Goal: Transaction & Acquisition: Subscribe to service/newsletter

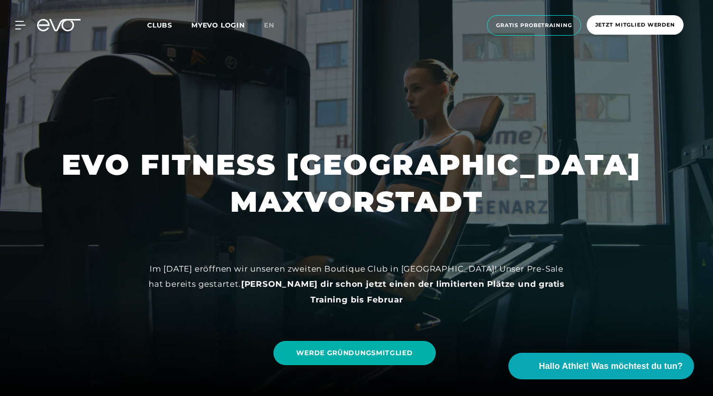
click at [56, 26] on icon at bounding box center [59, 25] width 44 height 12
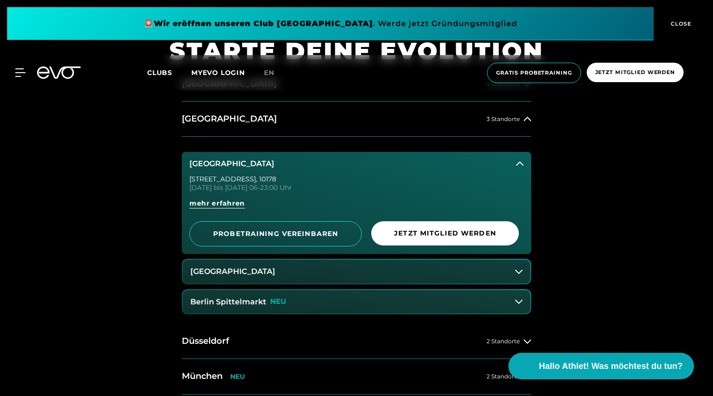
scroll to position [383, 0]
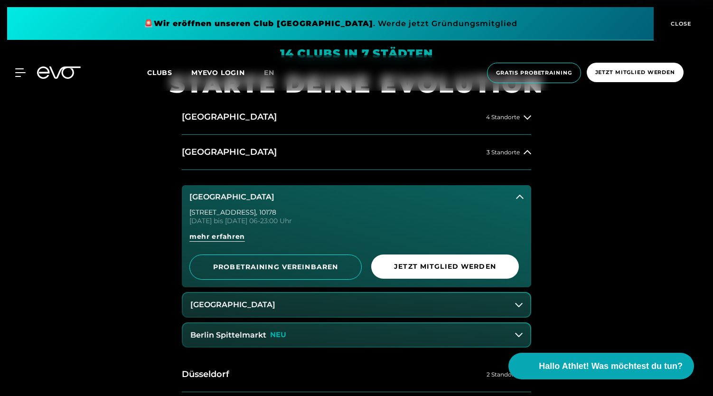
click at [520, 193] on icon at bounding box center [520, 197] width 8 height 8
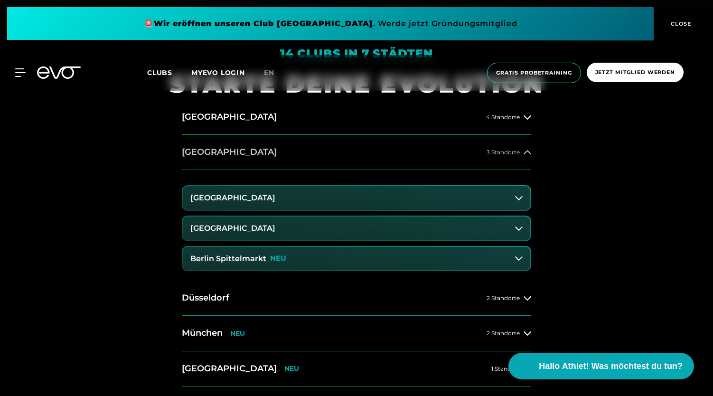
click at [518, 151] on span "3 Standorte" at bounding box center [503, 152] width 33 height 6
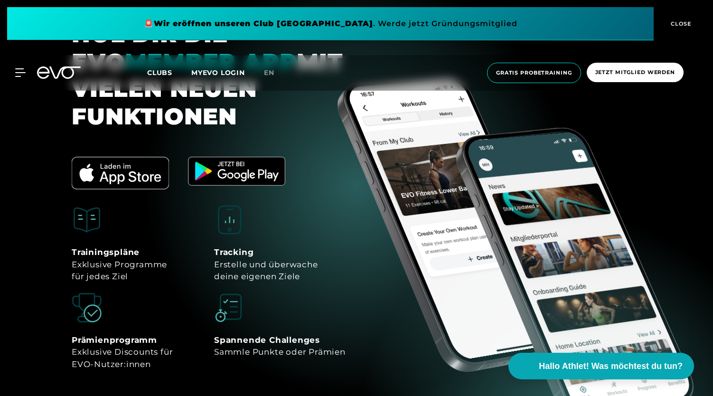
scroll to position [4018, 0]
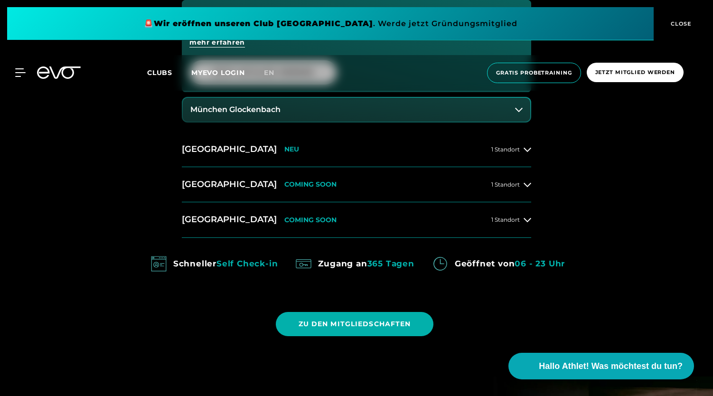
scroll to position [578, 0]
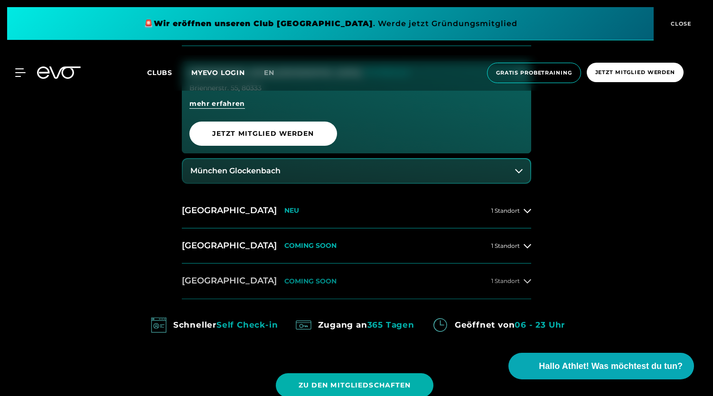
click at [527, 279] on icon at bounding box center [528, 281] width 8 height 8
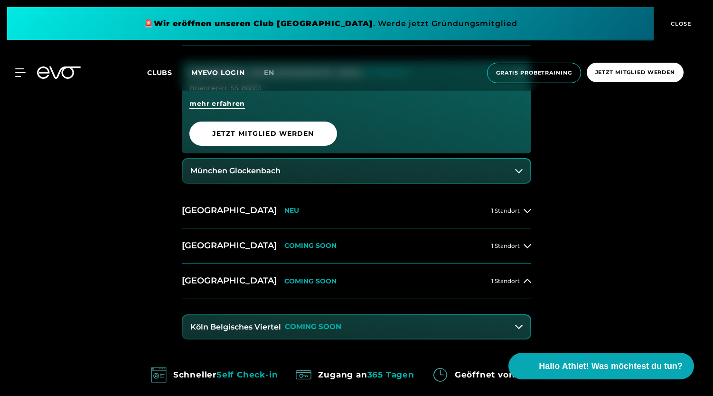
click at [520, 326] on icon at bounding box center [519, 327] width 8 height 4
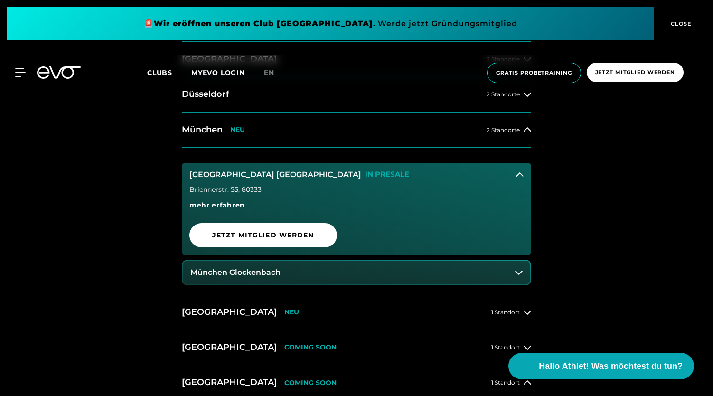
scroll to position [465, 0]
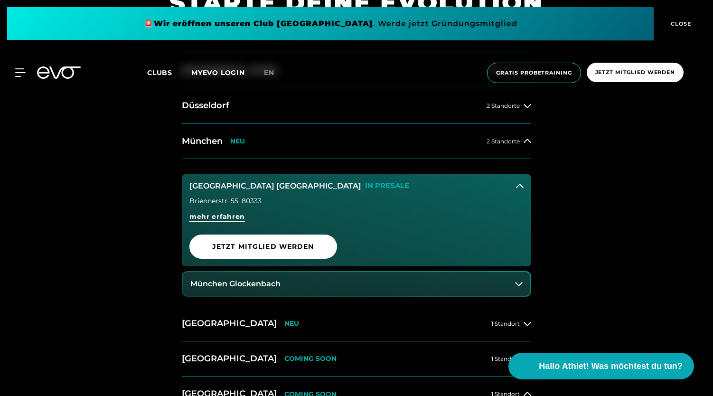
click at [527, 286] on button "München Glockenbach" at bounding box center [357, 284] width 348 height 24
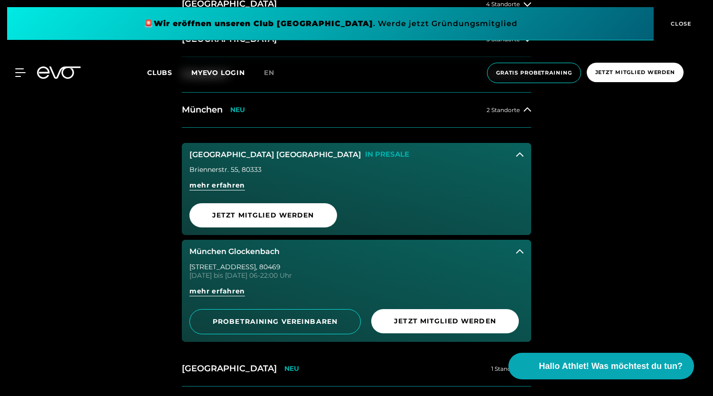
scroll to position [510, 0]
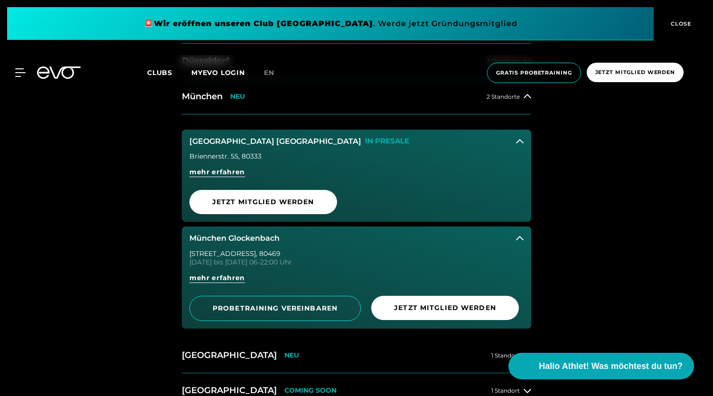
click at [517, 239] on icon at bounding box center [520, 238] width 8 height 4
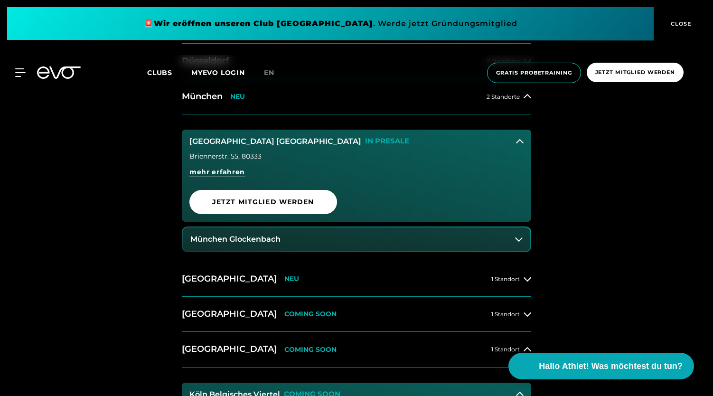
click at [524, 134] on button "[GEOGRAPHIC_DATA] Maxvorstadt IN [GEOGRAPHIC_DATA]" at bounding box center [356, 142] width 349 height 24
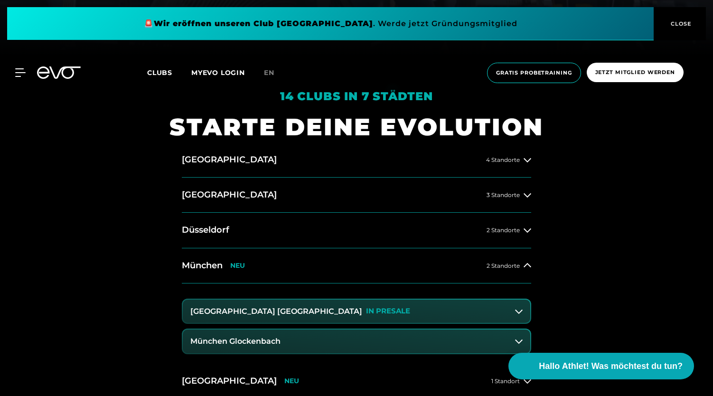
scroll to position [370, 0]
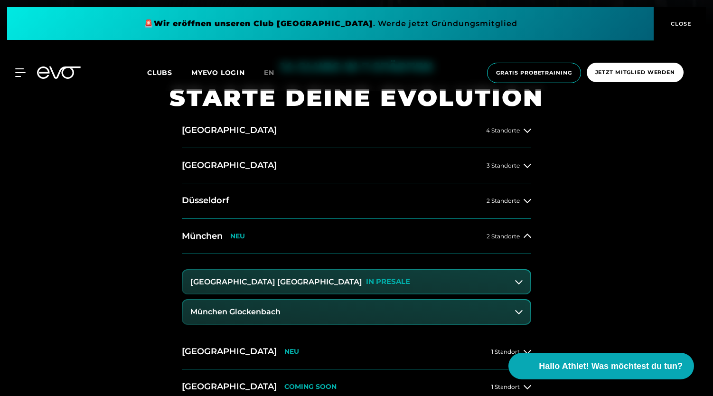
click at [520, 284] on icon at bounding box center [519, 282] width 8 height 8
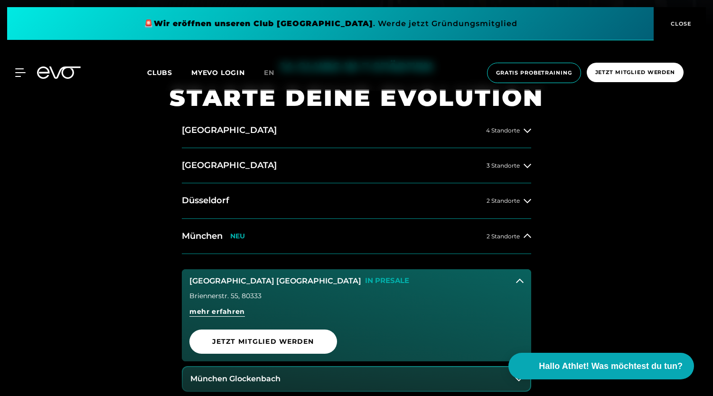
click at [520, 284] on button "[GEOGRAPHIC_DATA] Maxvorstadt IN [GEOGRAPHIC_DATA]" at bounding box center [356, 281] width 349 height 24
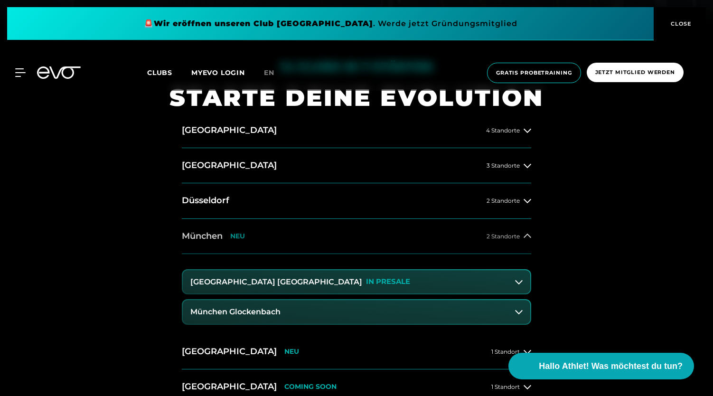
click at [517, 233] on span "2 Standorte" at bounding box center [503, 236] width 33 height 6
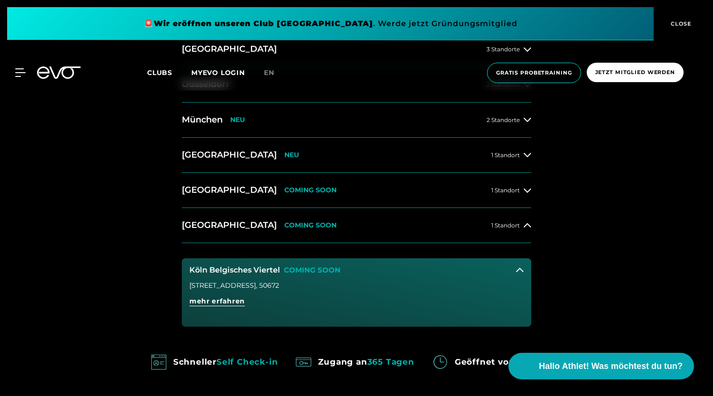
scroll to position [487, 0]
click at [516, 270] on button "Köln Belgisches Viertel COMING SOON" at bounding box center [356, 270] width 349 height 24
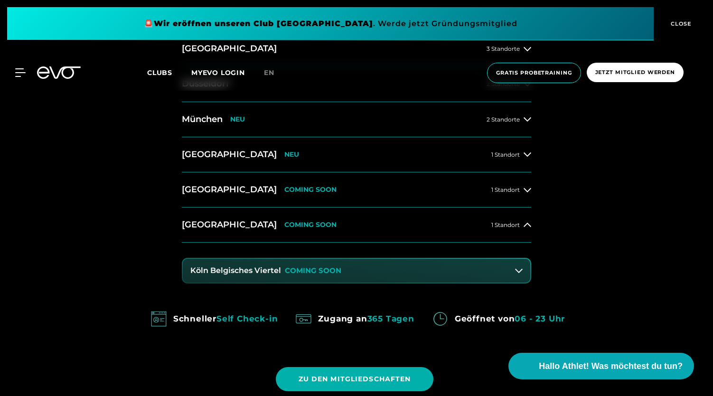
click at [520, 272] on icon at bounding box center [519, 271] width 8 height 8
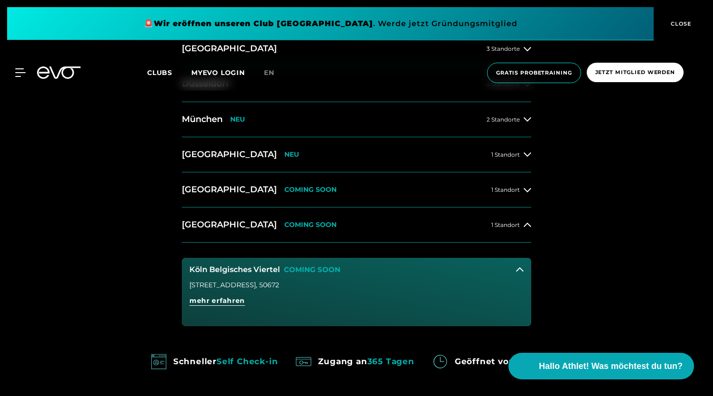
click at [520, 272] on icon at bounding box center [520, 270] width 8 height 8
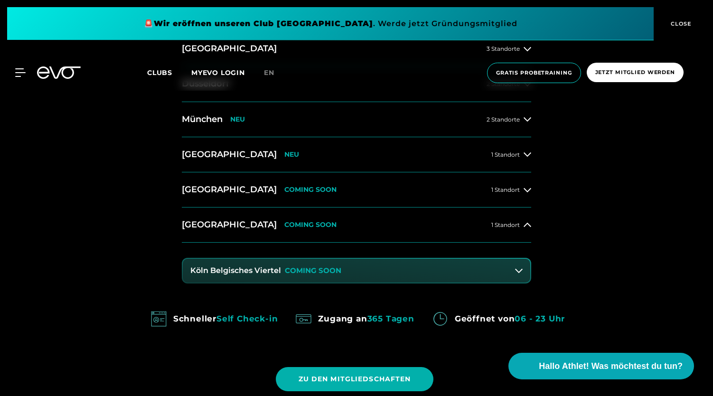
click at [588, 256] on div "14 Clubs in 7 Städten STARTE DEINE EVOLUTION [GEOGRAPHIC_DATA] 4 Standorte [GEO…" at bounding box center [356, 170] width 713 height 522
click at [516, 223] on span "1 Standort" at bounding box center [505, 225] width 28 height 6
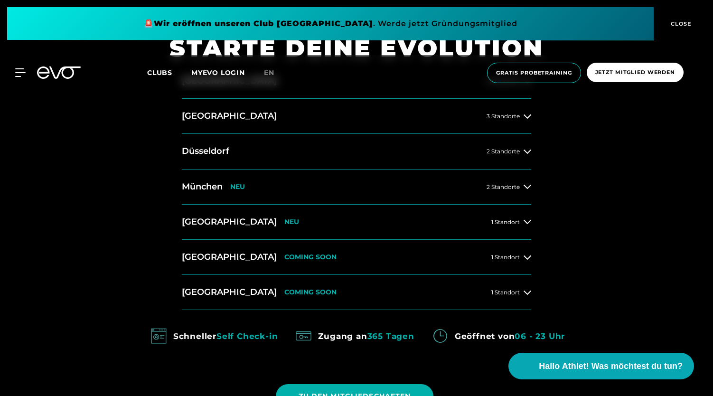
scroll to position [416, 0]
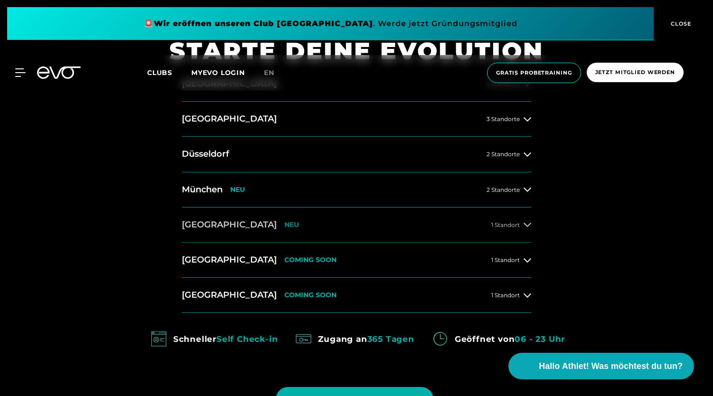
click at [529, 222] on icon at bounding box center [528, 225] width 8 height 8
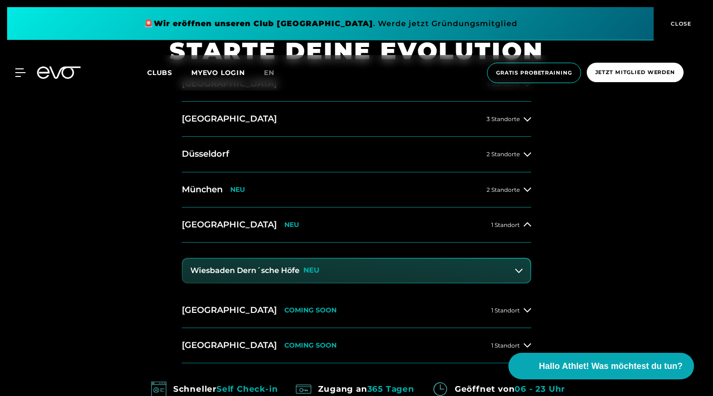
click at [273, 270] on h3 "Wiesbaden Dern´sche Höfe" at bounding box center [244, 270] width 109 height 9
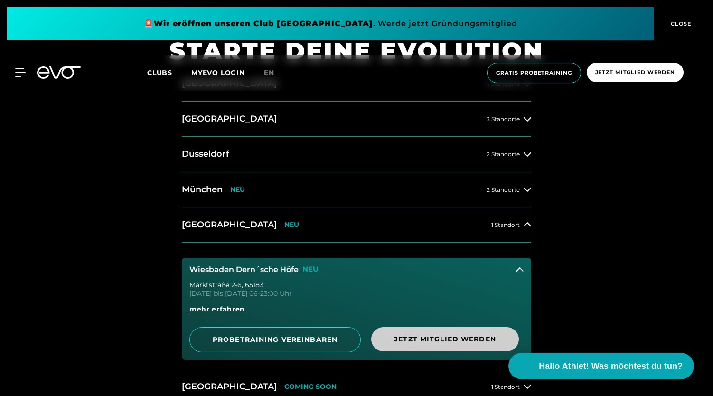
click at [419, 339] on span "Jetzt Mitglied werden" at bounding box center [445, 339] width 102 height 10
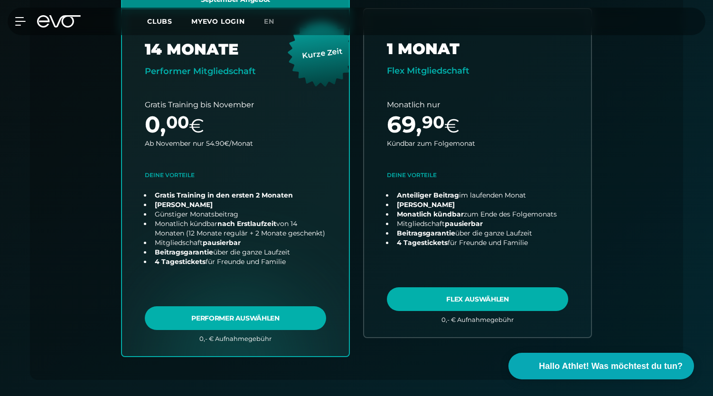
scroll to position [340, 0]
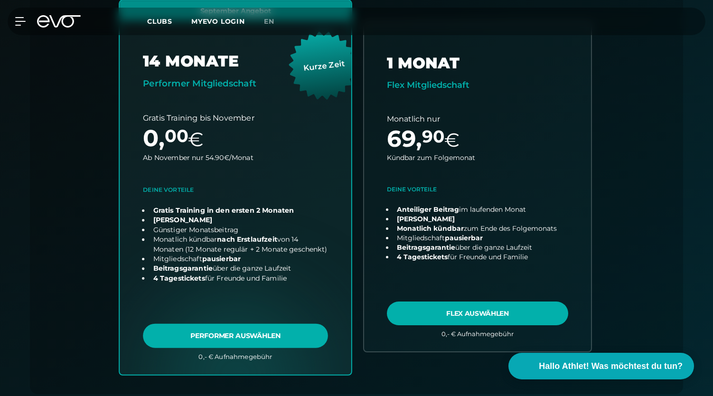
click at [243, 336] on link "choose plan" at bounding box center [236, 187] width 232 height 374
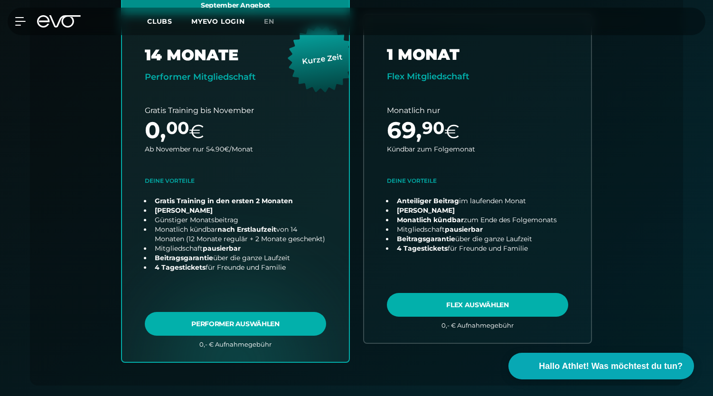
scroll to position [351, 0]
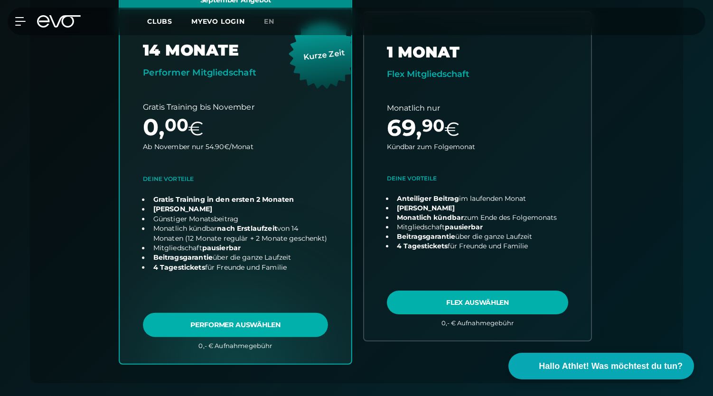
click at [297, 318] on link "choose plan" at bounding box center [236, 177] width 232 height 374
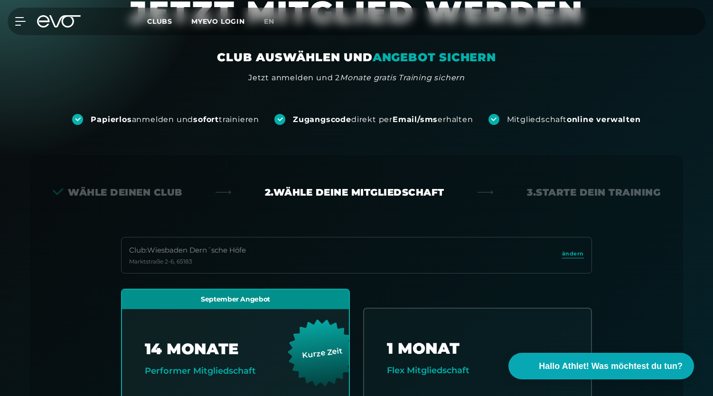
scroll to position [0, 0]
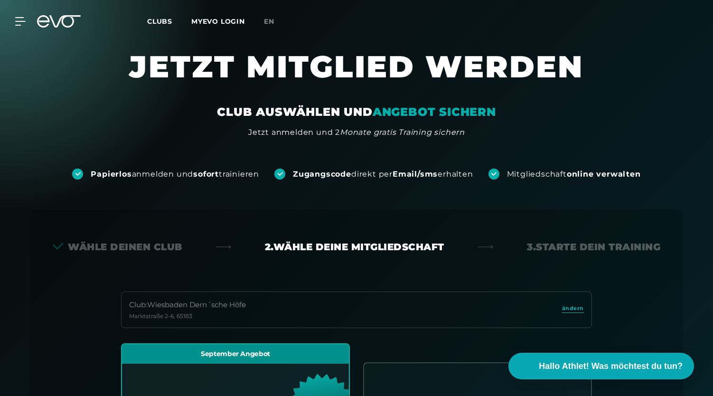
click at [51, 20] on icon at bounding box center [59, 21] width 44 height 12
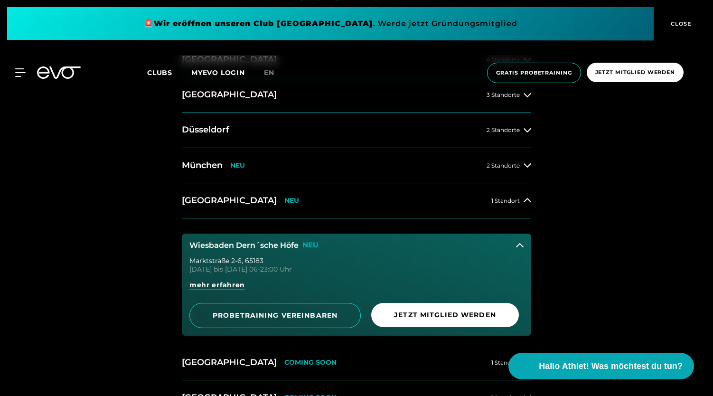
scroll to position [463, 0]
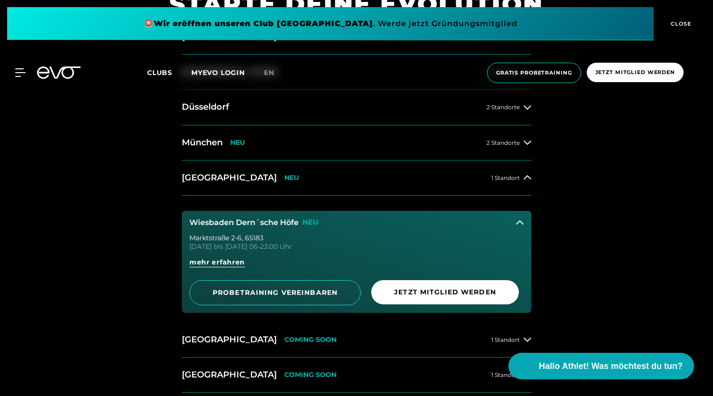
click at [519, 224] on icon at bounding box center [520, 223] width 8 height 8
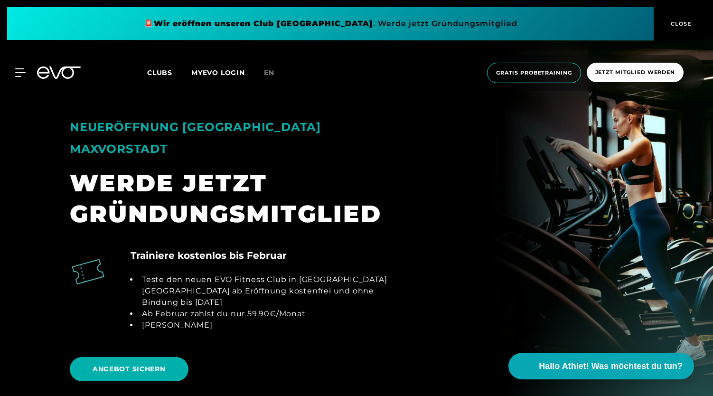
scroll to position [880, 0]
